Goal: Information Seeking & Learning: Learn about a topic

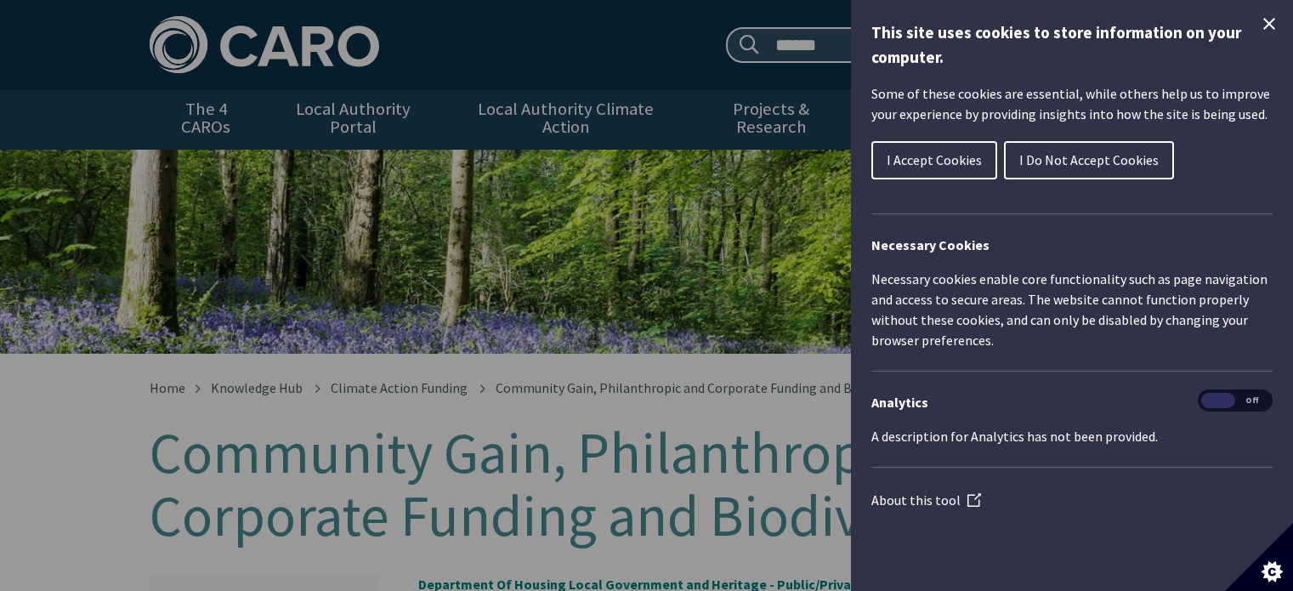
scroll to position [85, 0]
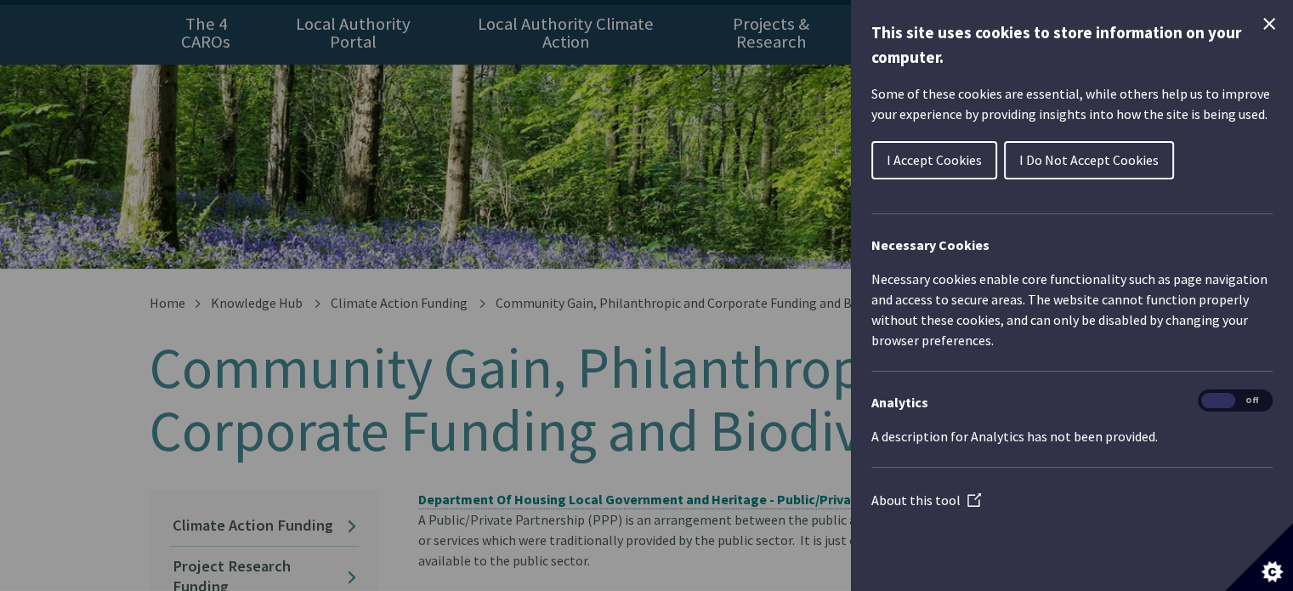
click at [625, 179] on div "Cookie preferences" at bounding box center [646, 295] width 1293 height 591
click at [938, 173] on button "I Accept Cookies" at bounding box center [934, 160] width 126 height 38
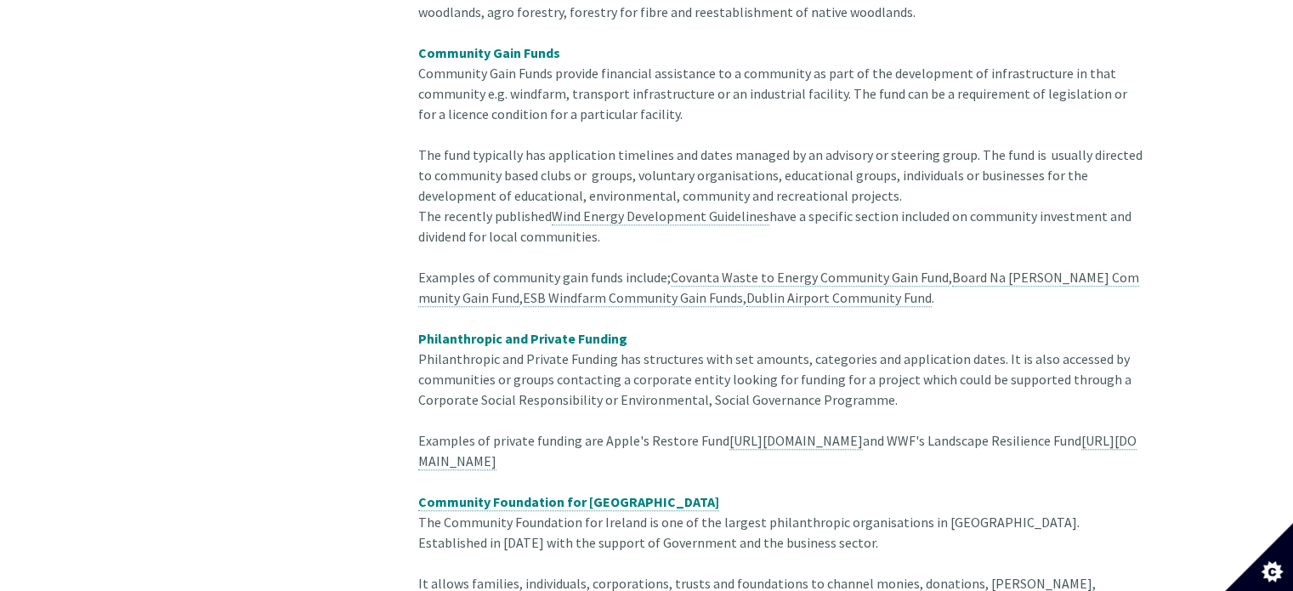
scroll to position [1360, 0]
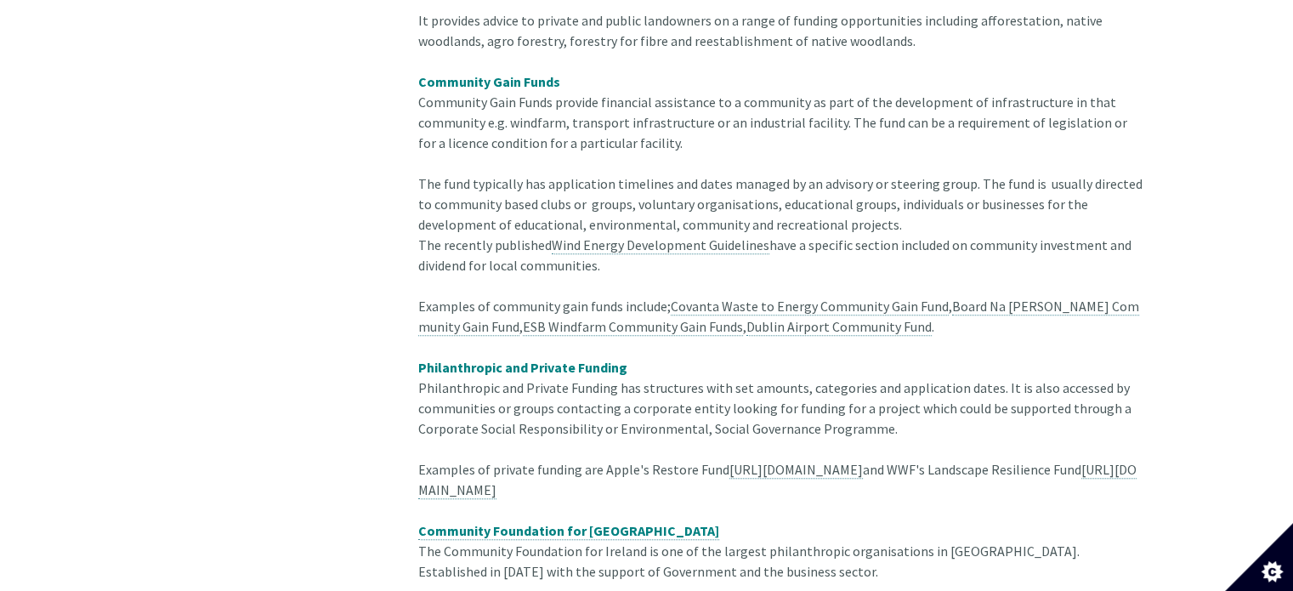
click at [517, 73] on span "Community Gain Funds" at bounding box center [489, 81] width 142 height 17
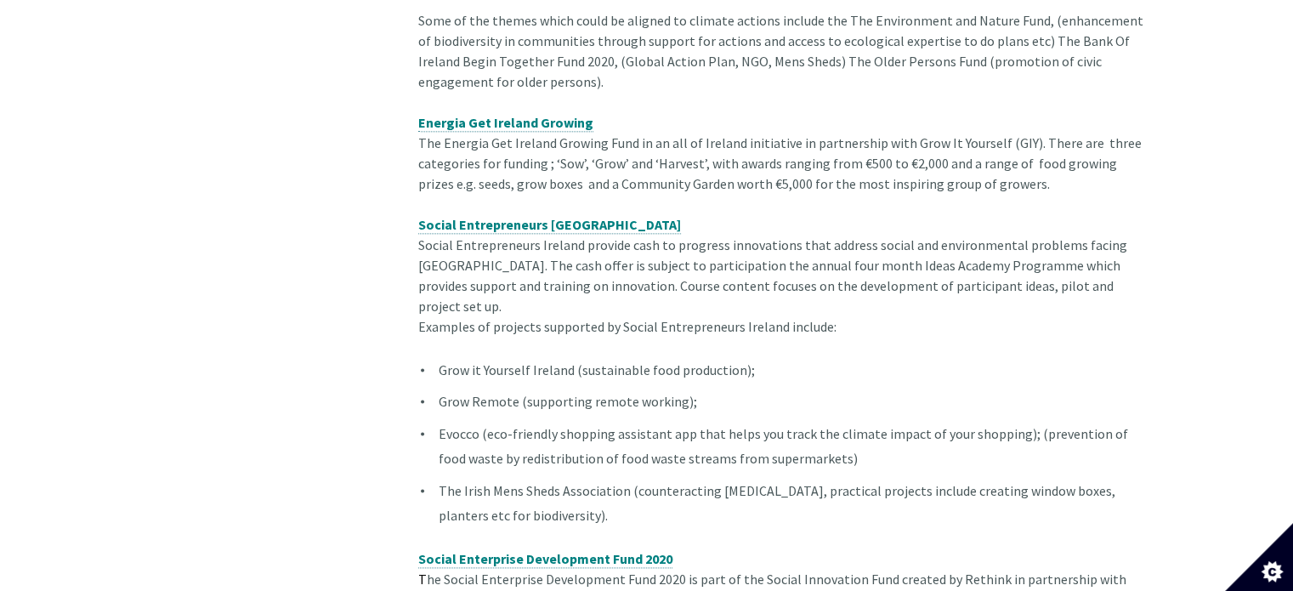
scroll to position [2125, 0]
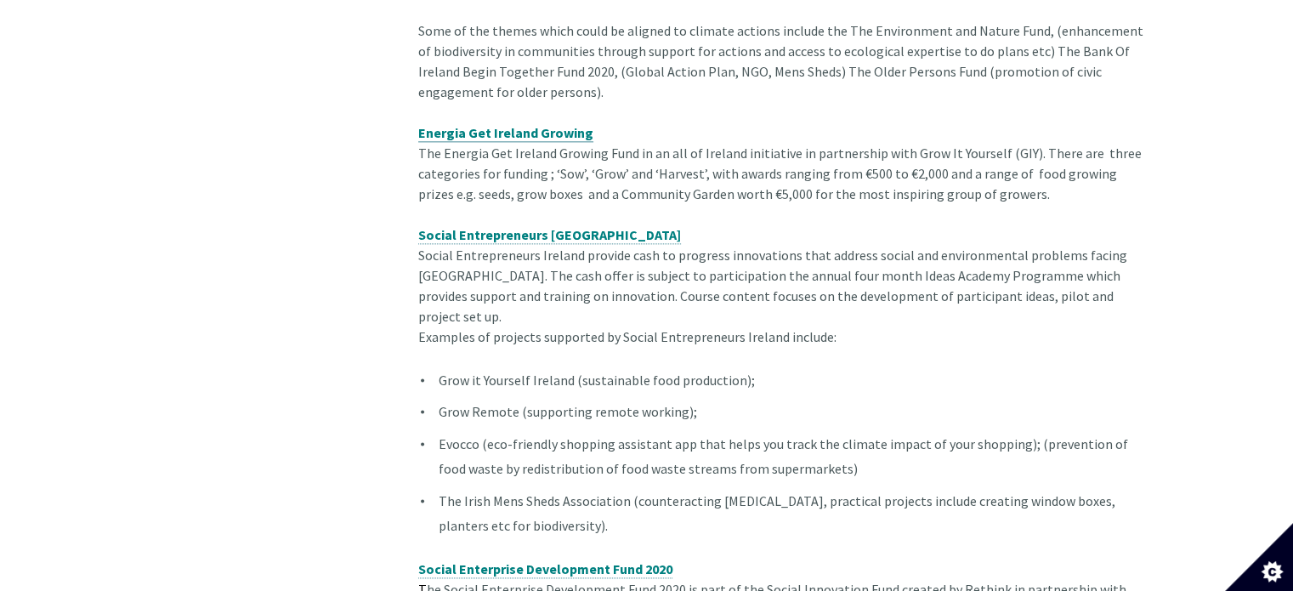
click at [560, 135] on span "Energia Get Ireland Growing" at bounding box center [505, 132] width 175 height 17
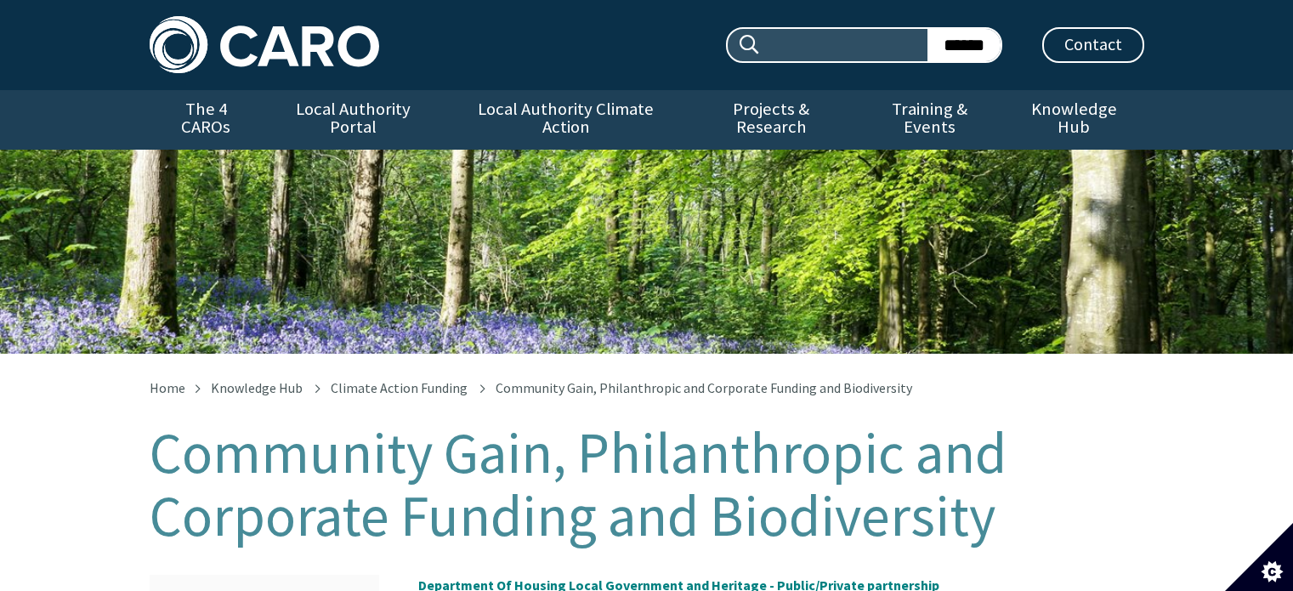
scroll to position [2125, 0]
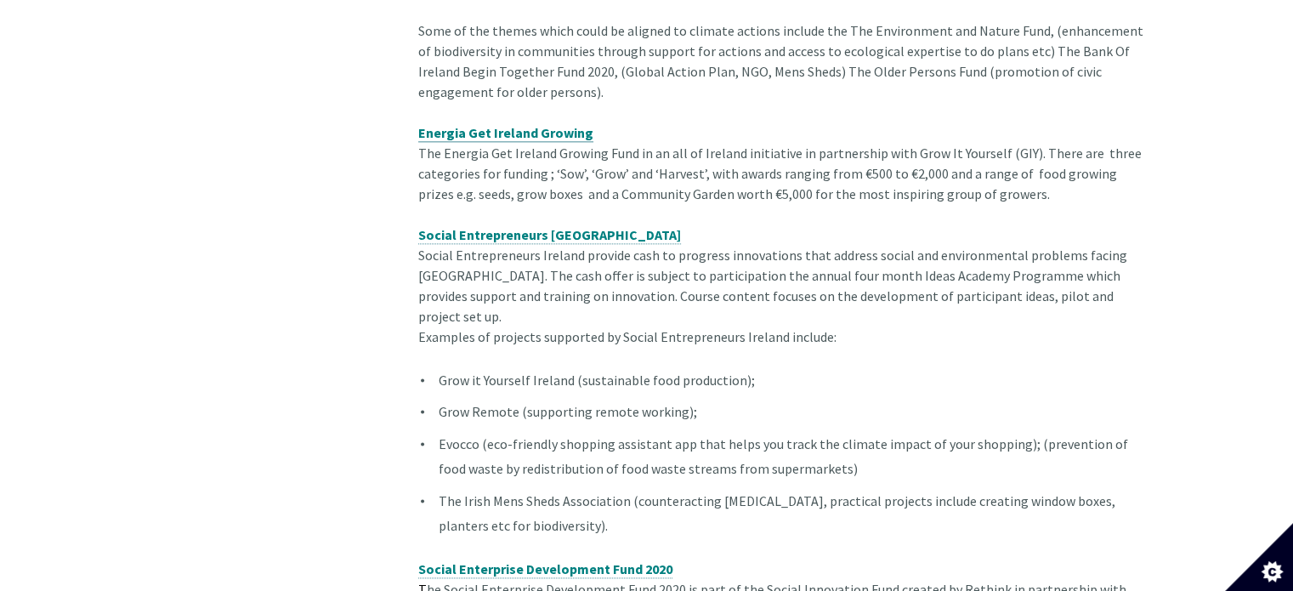
click at [510, 136] on span "Energia Get Ireland Growing" at bounding box center [505, 132] width 175 height 17
